Goal: Task Accomplishment & Management: Complete application form

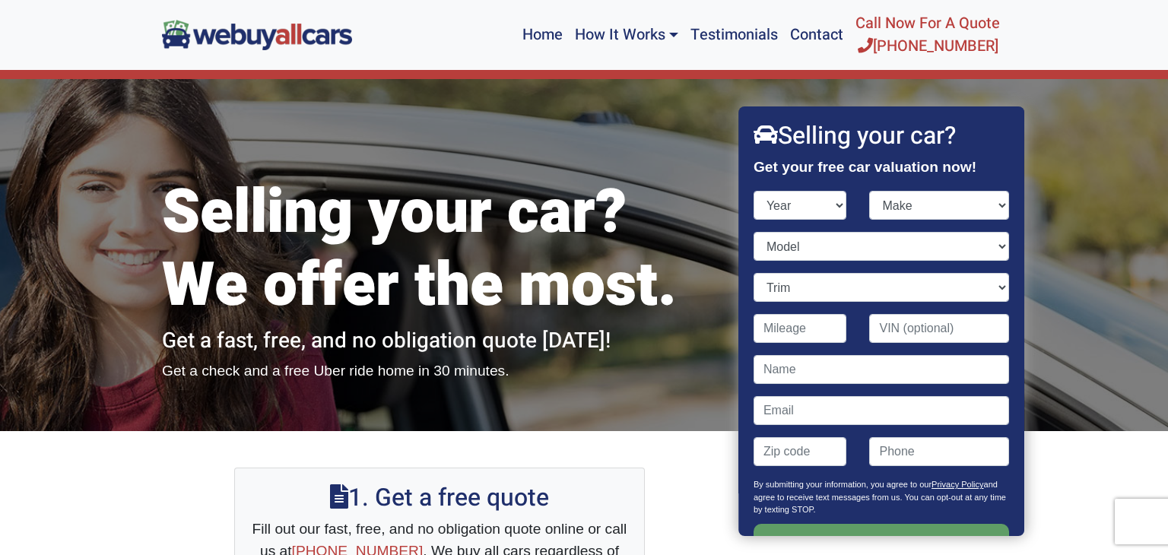
select select "2007"
click at [754, 191] on select "Year [DATE] 2024 2023 2022 2021 2020 2019 2018 2017 2016 2015 2014 2013 2012 20…" at bounding box center [801, 205] width 94 height 29
click at [920, 203] on select "Make Acura Aston [PERSON_NAME] Audi Bentley BMW Bugatti Buick Cadillac Chevrole…" at bounding box center [940, 205] width 140 height 29
select select "Ford"
click at [870, 191] on select "Make Acura Aston [PERSON_NAME] Audi Bentley BMW Bugatti Buick Cadillac Chevrole…" at bounding box center [940, 205] width 140 height 29
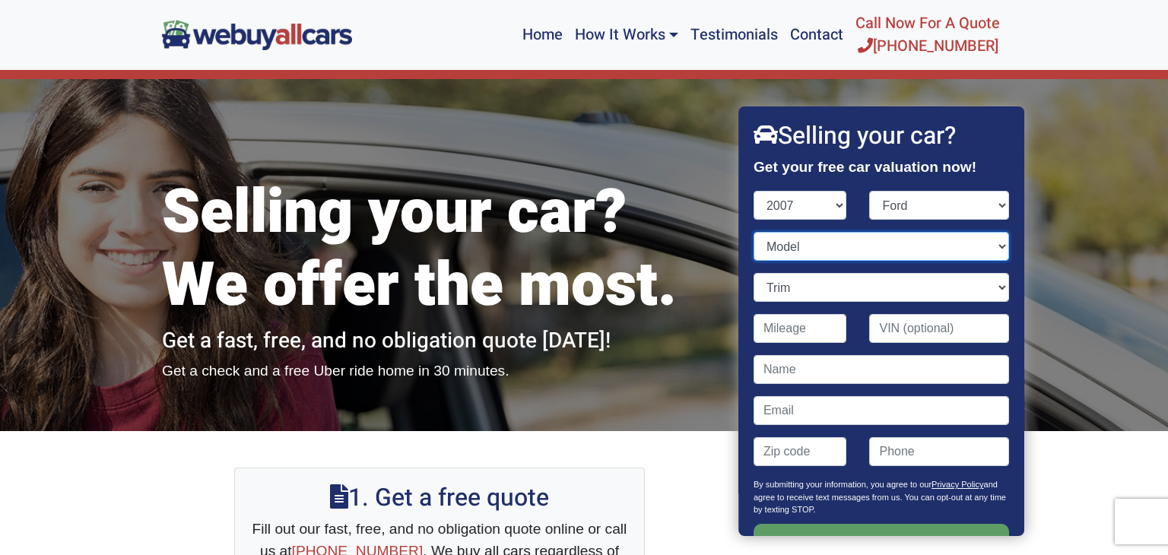
click at [914, 256] on select "Model Crown Victoria Econoline Cargo Econoline Wagon Edge Escape Escape Hybrid …" at bounding box center [882, 246] width 256 height 29
select select "Fusion"
click at [754, 232] on select "Model Crown Victoria Econoline Cargo Econoline Wagon Edge Escape Escape Hybrid …" at bounding box center [882, 246] width 256 height 29
click at [813, 327] on input "Contact form" at bounding box center [801, 328] width 94 height 29
type input "110,000"
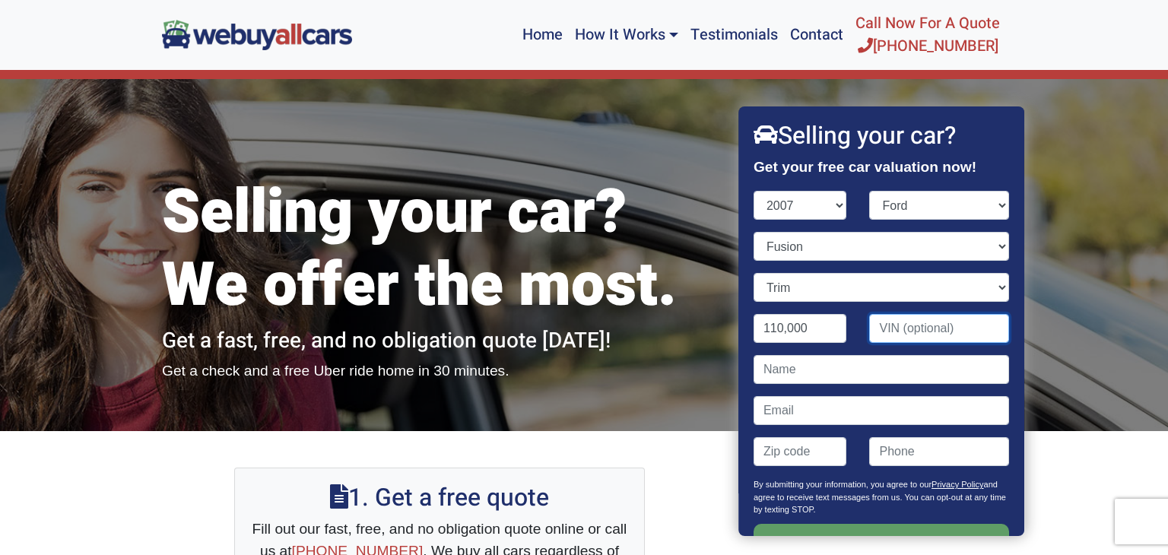
click at [955, 326] on input "Contact form" at bounding box center [940, 328] width 140 height 29
click at [871, 376] on input "Contact form" at bounding box center [882, 369] width 256 height 29
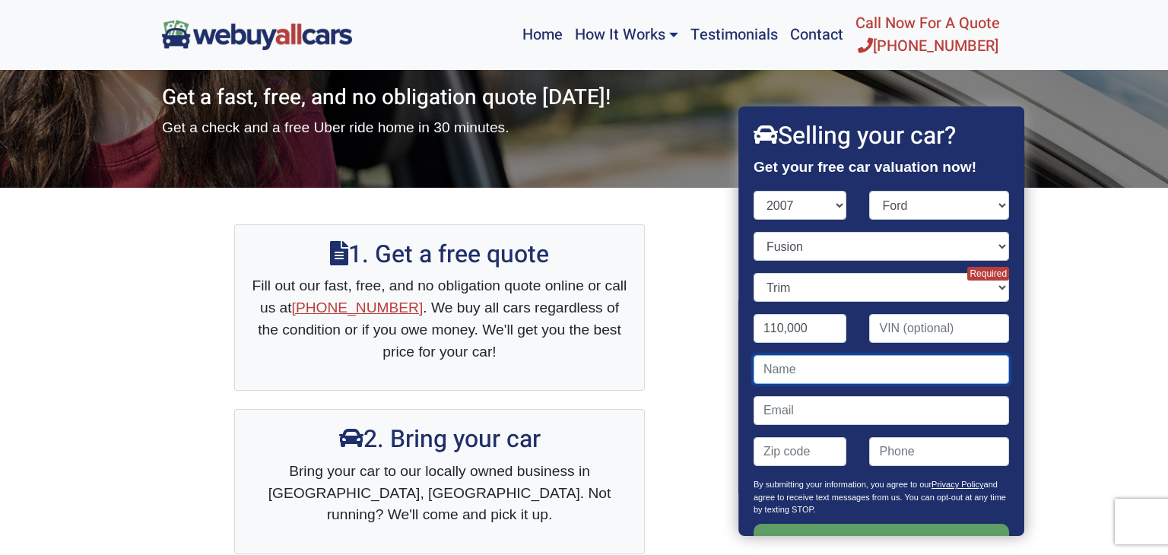
scroll to position [238, 0]
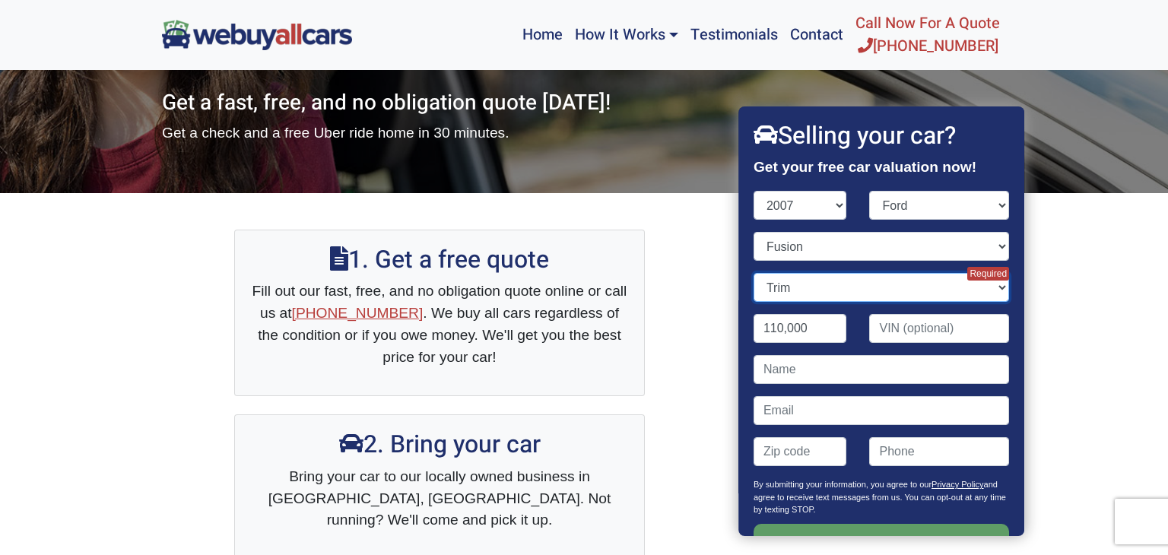
click at [985, 289] on select "Trim S 4dr Sedan (2.3L 4cyl) SE 4dr Sedan (2.3L 4cyl) SE 4dr Sedan (3.0L 6cyl) …" at bounding box center [882, 287] width 256 height 29
select select "S 4dr Sedan (2.3L 4cyl)"
click at [754, 273] on select "Trim S 4dr Sedan (2.3L 4cyl) SE 4dr Sedan (2.3L 4cyl) SE 4dr Sedan (3.0L 6cyl) …" at bounding box center [882, 287] width 256 height 29
click at [821, 367] on input "Contact form" at bounding box center [882, 369] width 256 height 29
type input "[PERSON_NAME]"
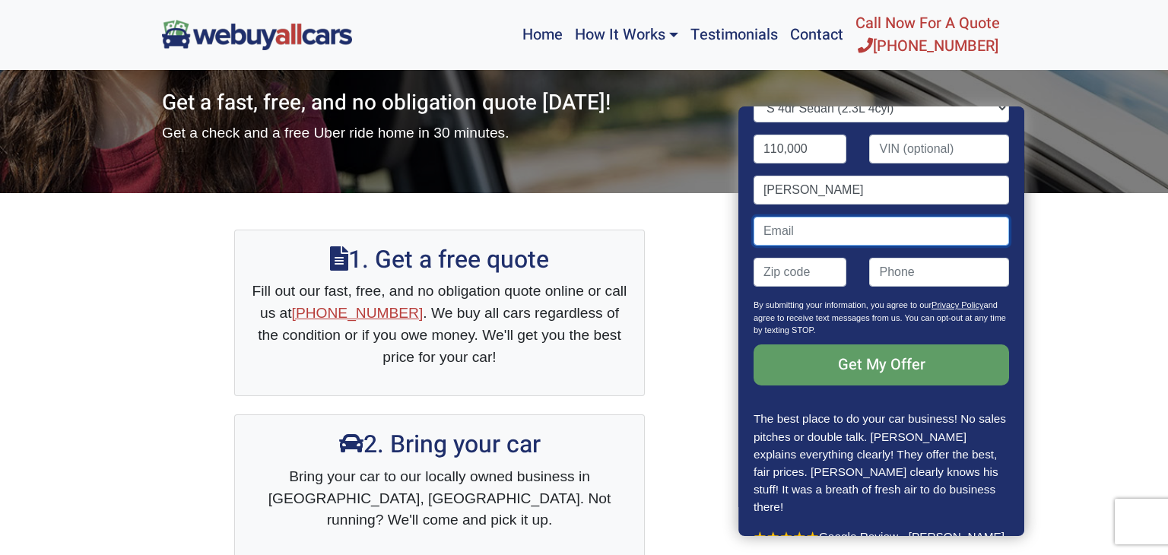
scroll to position [178, 0]
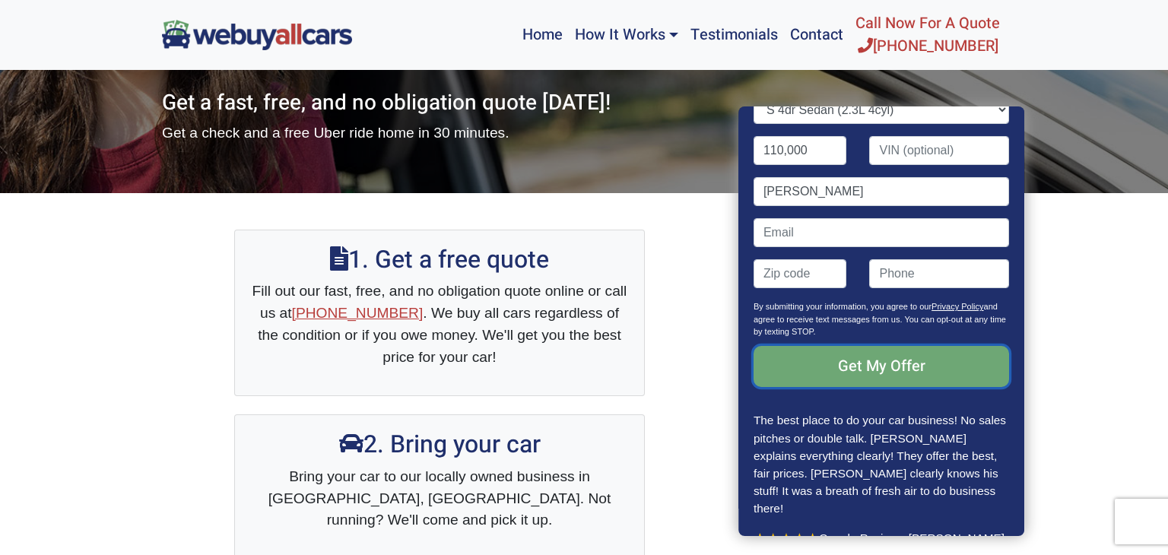
click at [885, 363] on input "Get My Offer" at bounding box center [882, 366] width 256 height 41
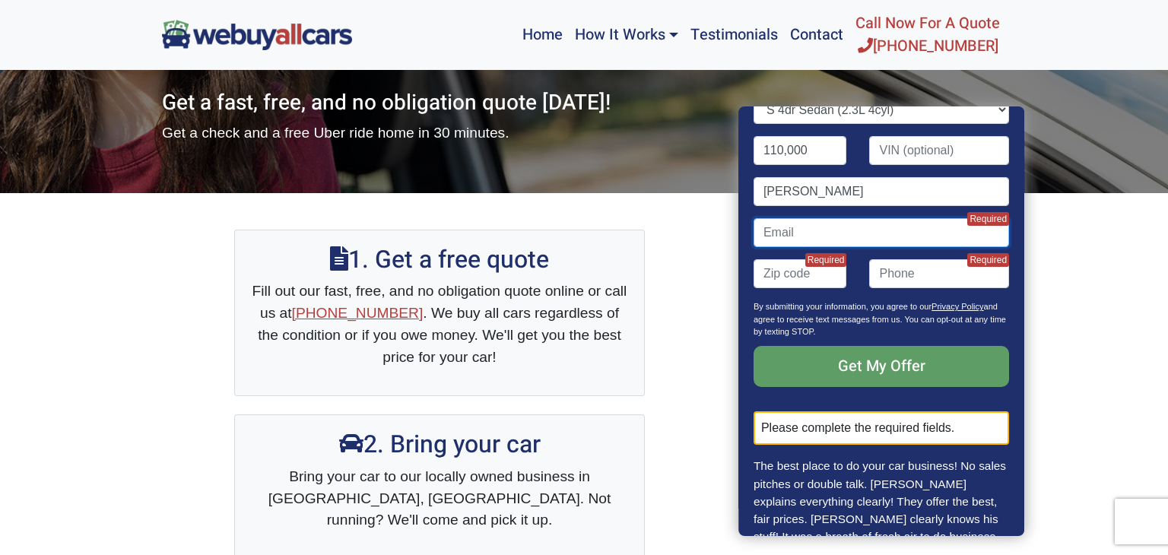
click at [842, 236] on input "Contact form" at bounding box center [882, 232] width 256 height 29
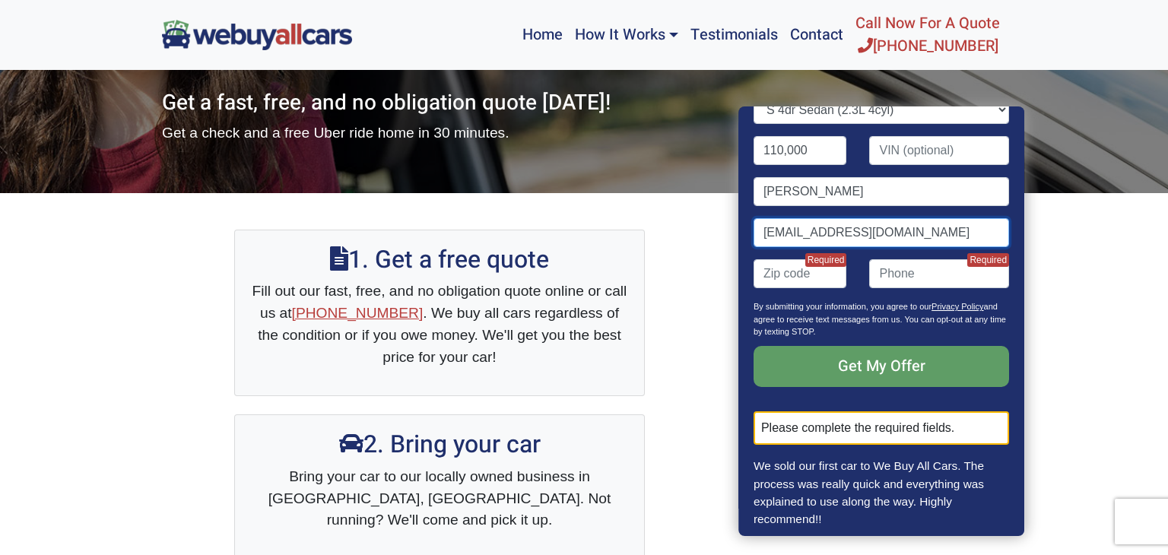
type input "[EMAIL_ADDRESS][DOMAIN_NAME]"
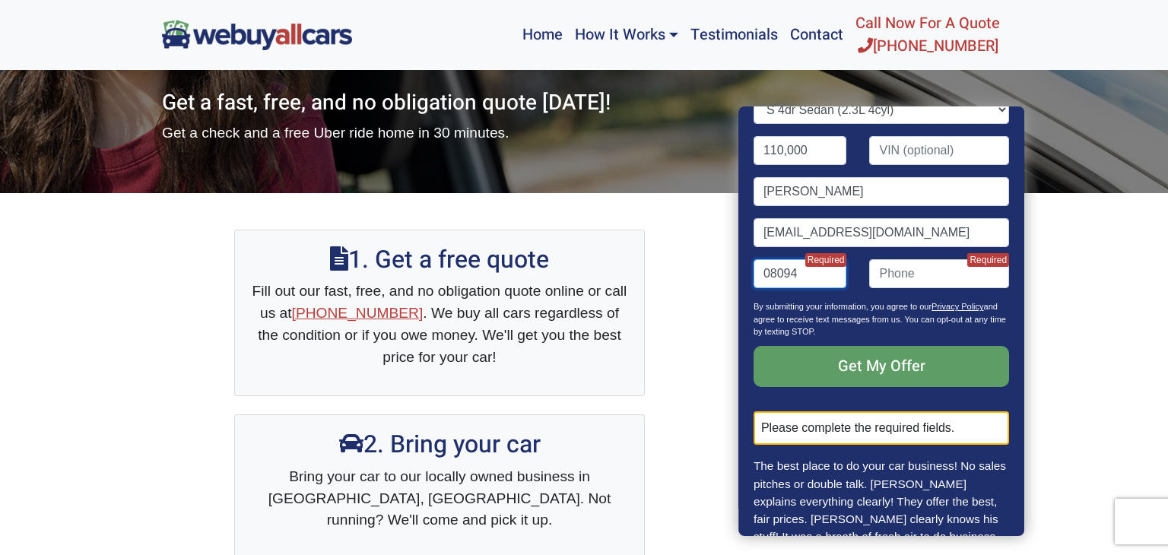
type input "08094"
click at [895, 276] on input "(" at bounding box center [940, 273] width 140 height 29
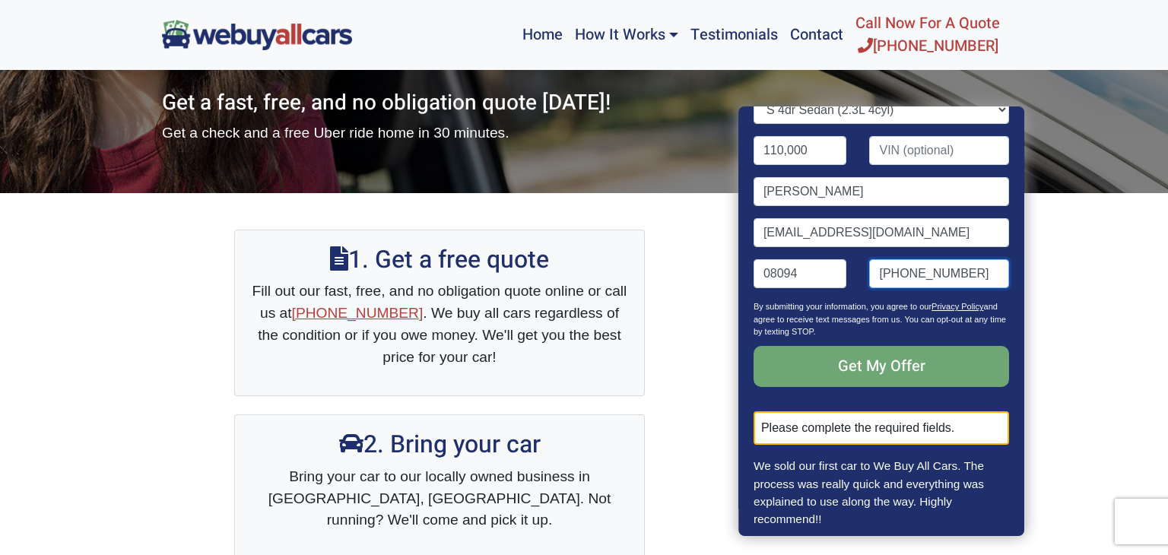
type input "[PHONE_NUMBER]"
click at [898, 367] on input "Get My Offer" at bounding box center [882, 366] width 256 height 41
